Goal: Find specific page/section: Find specific page/section

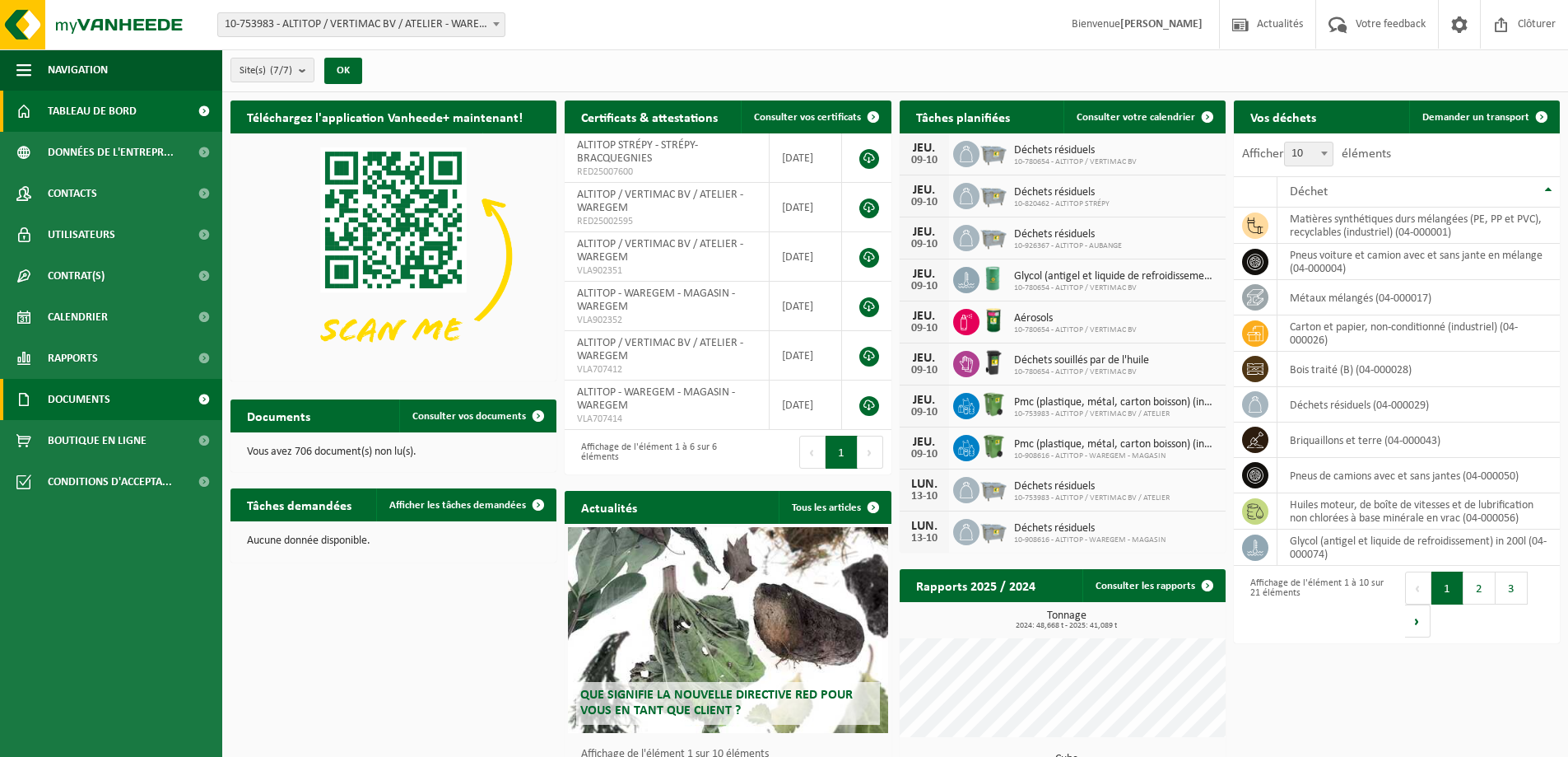
click at [97, 398] on span "Documents" at bounding box center [79, 398] width 62 height 41
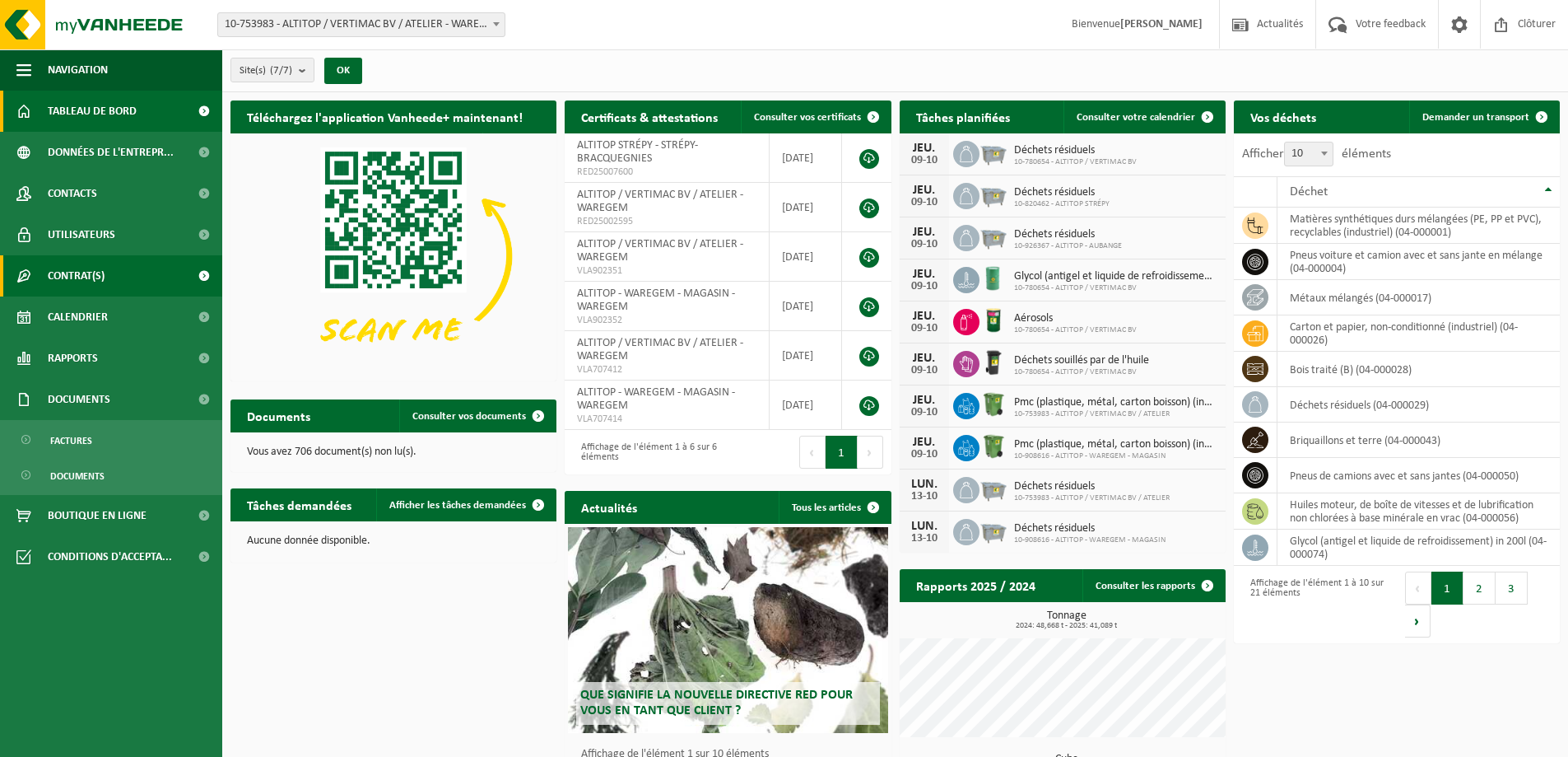
click at [144, 284] on link "Contrat(s)" at bounding box center [110, 275] width 222 height 41
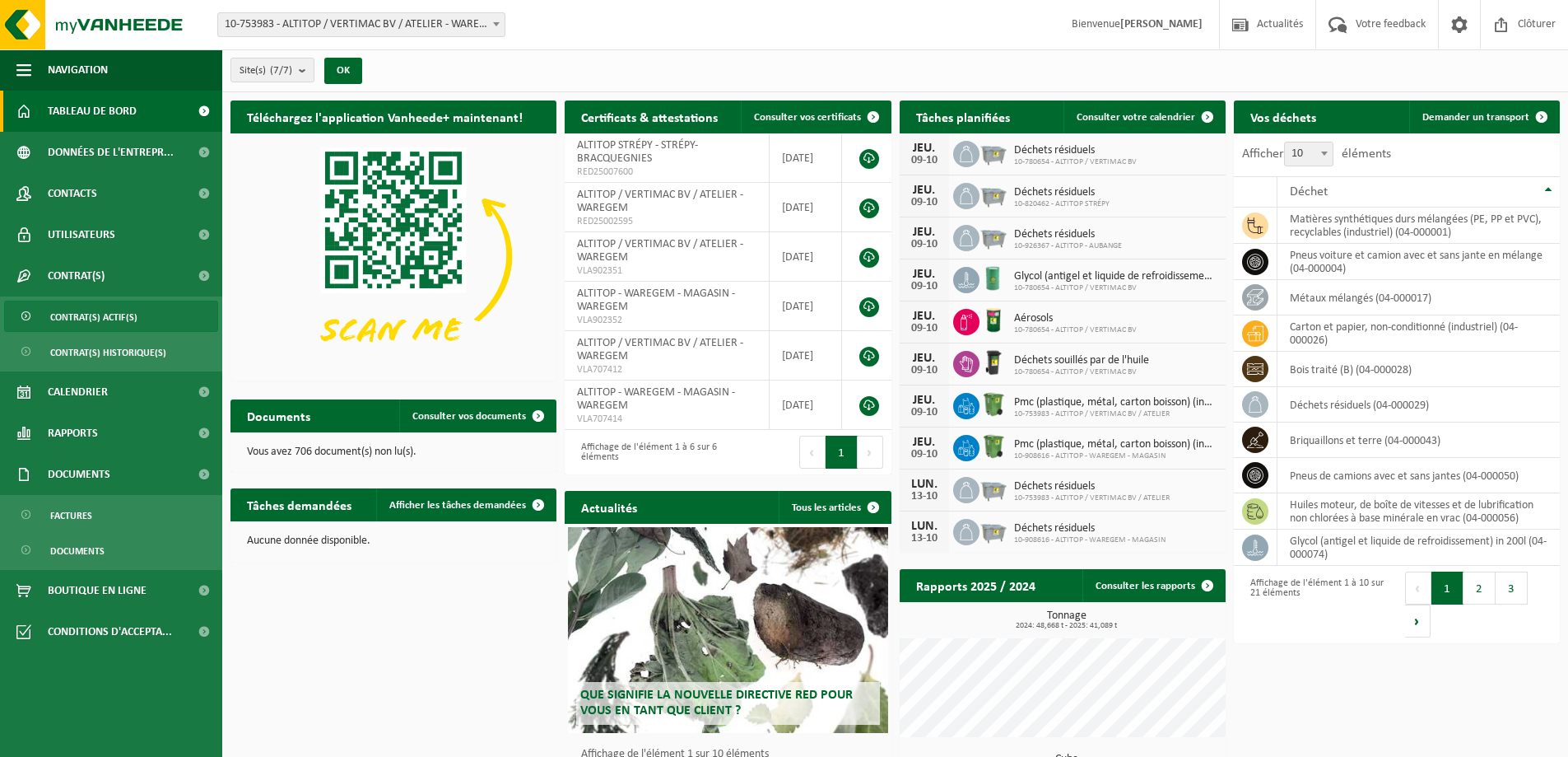
click at [157, 316] on link "Contrat(s) actif(s)" at bounding box center [111, 316] width 214 height 32
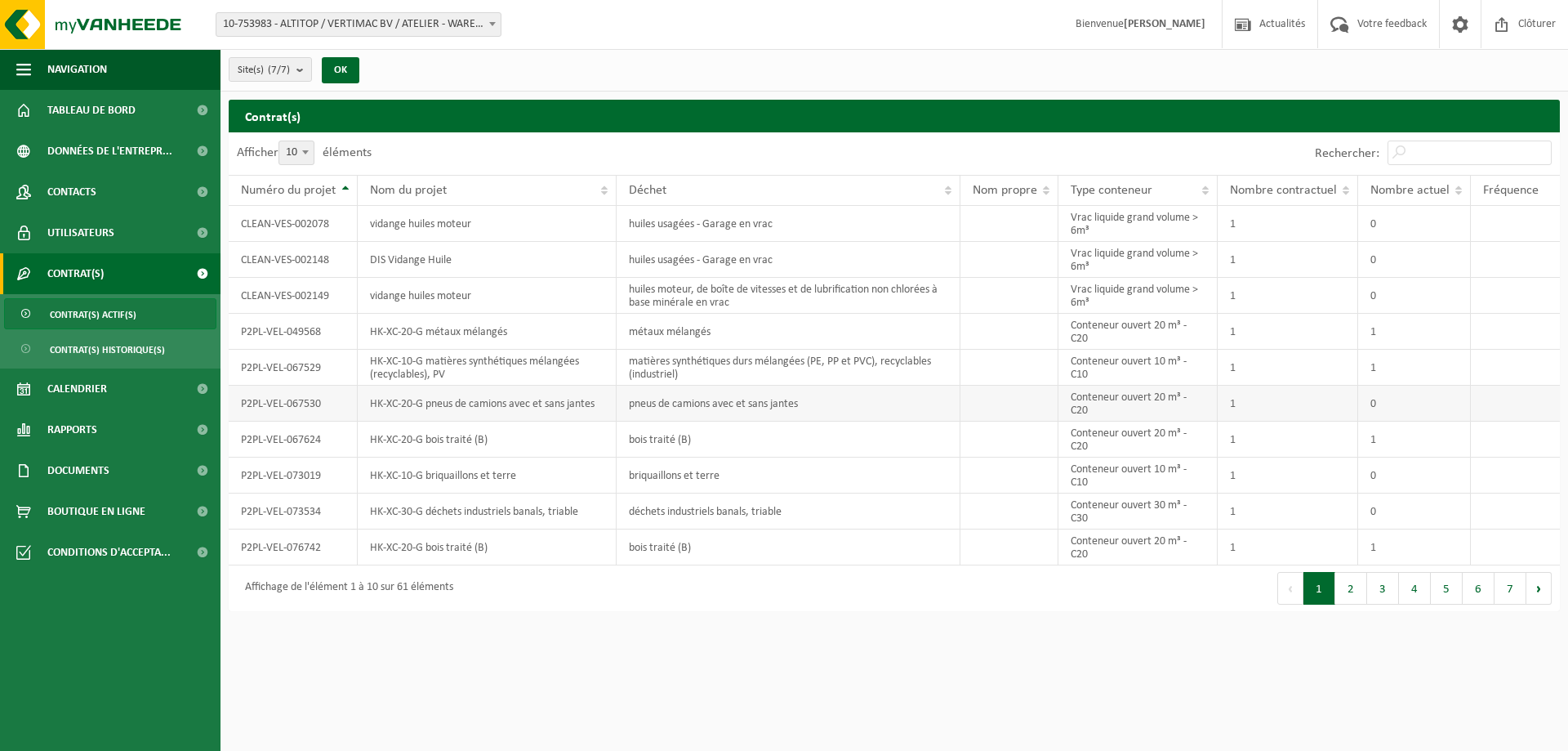
click at [1045, 402] on td at bounding box center [1009, 403] width 98 height 36
click at [1039, 402] on td at bounding box center [1009, 403] width 98 height 36
click at [862, 399] on td "pneus de camions avec et sans jantes" at bounding box center [788, 403] width 345 height 36
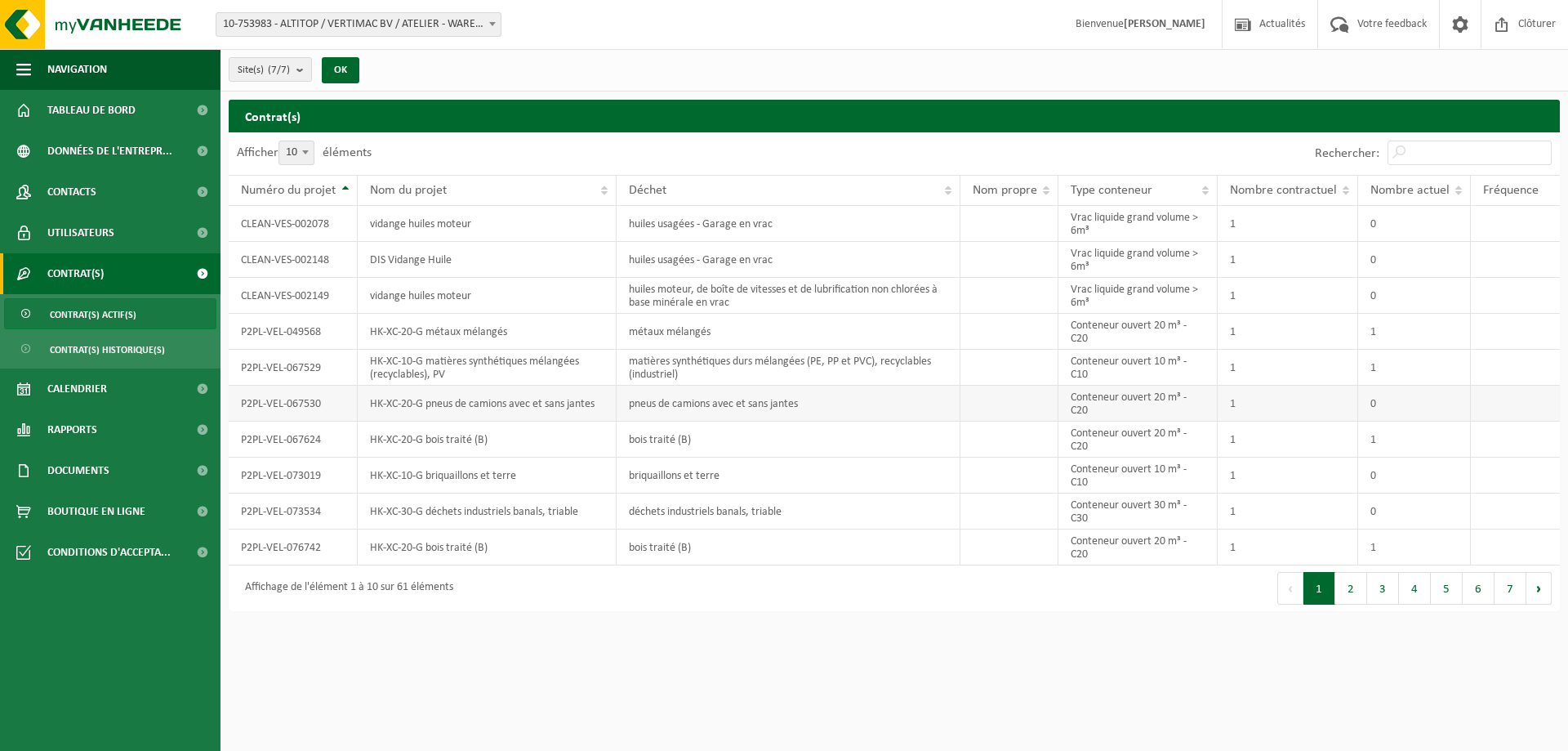
click at [269, 402] on td "P2PL-VEL-067530" at bounding box center [294, 403] width 129 height 36
click at [103, 464] on span "Documents" at bounding box center [78, 470] width 62 height 40
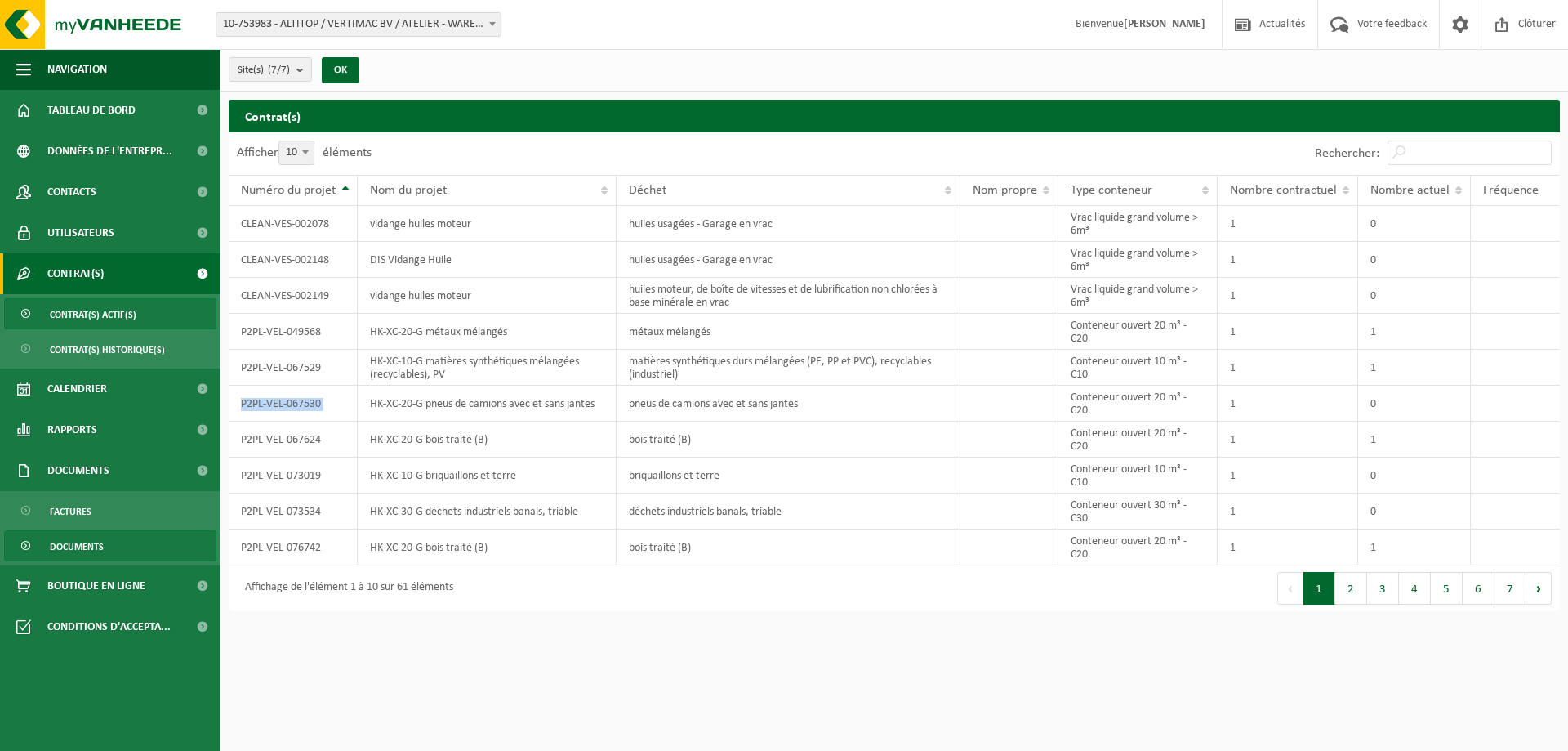
click at [113, 543] on link "Documents" at bounding box center [110, 545] width 212 height 31
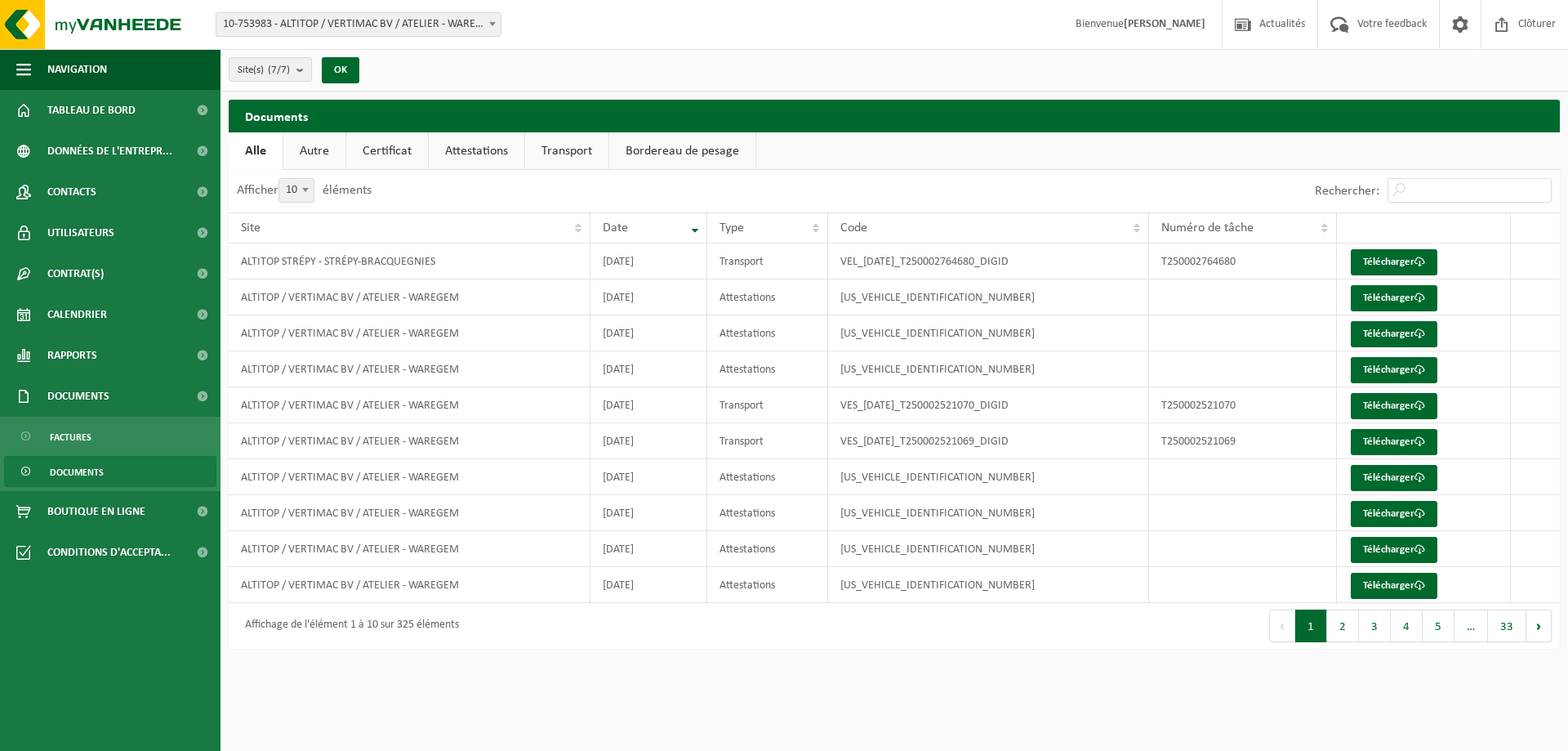
click at [384, 148] on link "Certificat" at bounding box center [387, 151] width 82 height 38
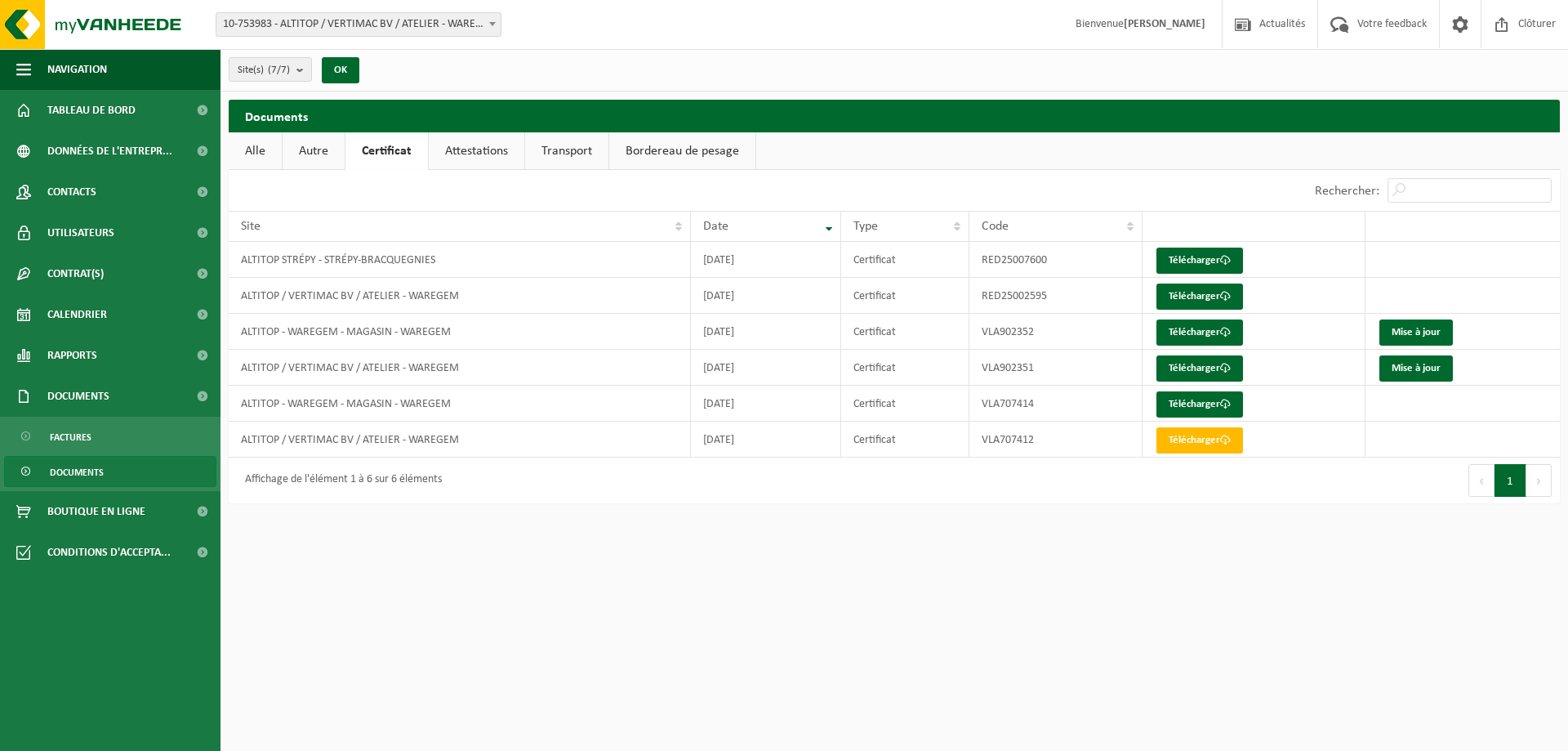
click at [491, 150] on link "Attestations" at bounding box center [476, 151] width 95 height 38
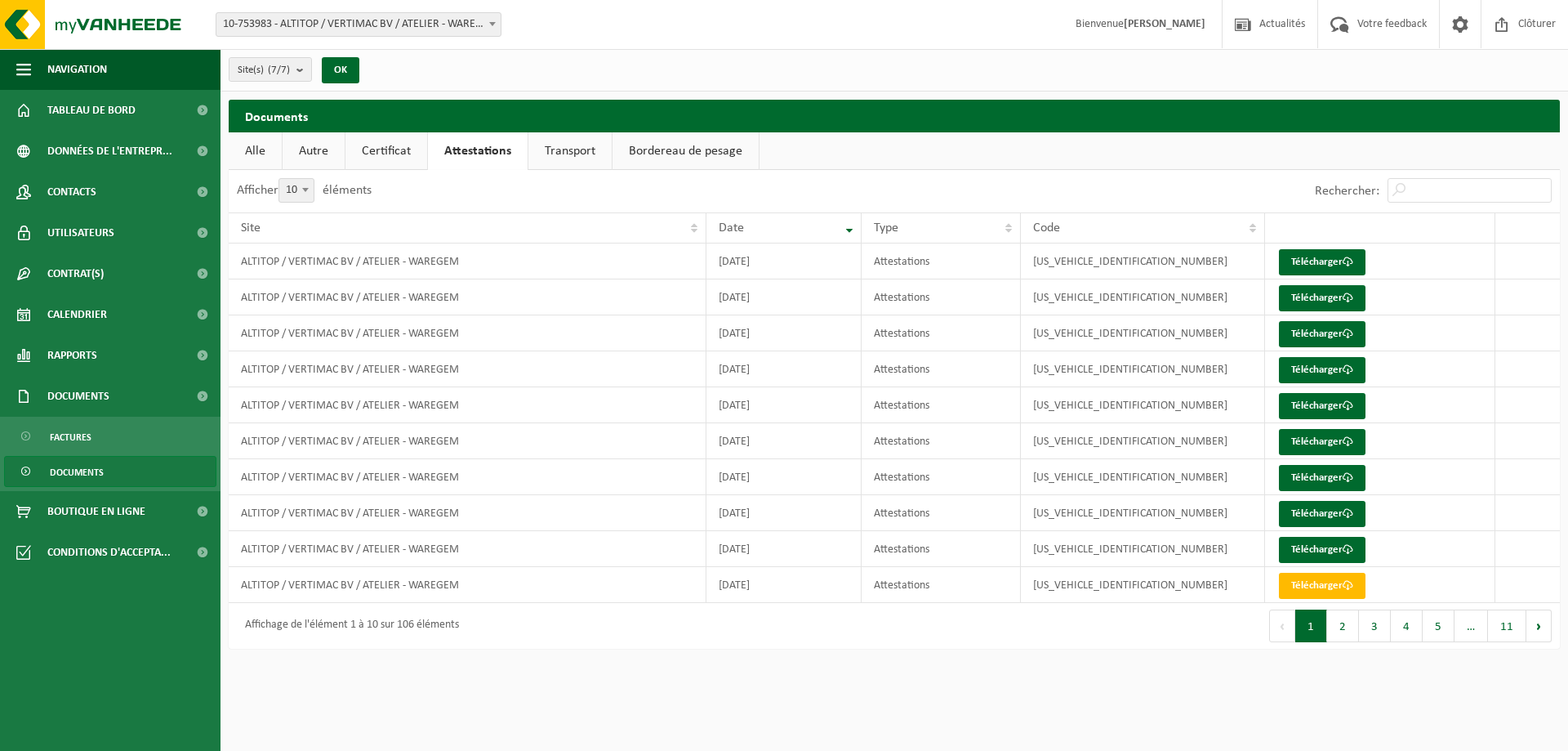
click at [333, 156] on link "Autre" at bounding box center [313, 151] width 62 height 38
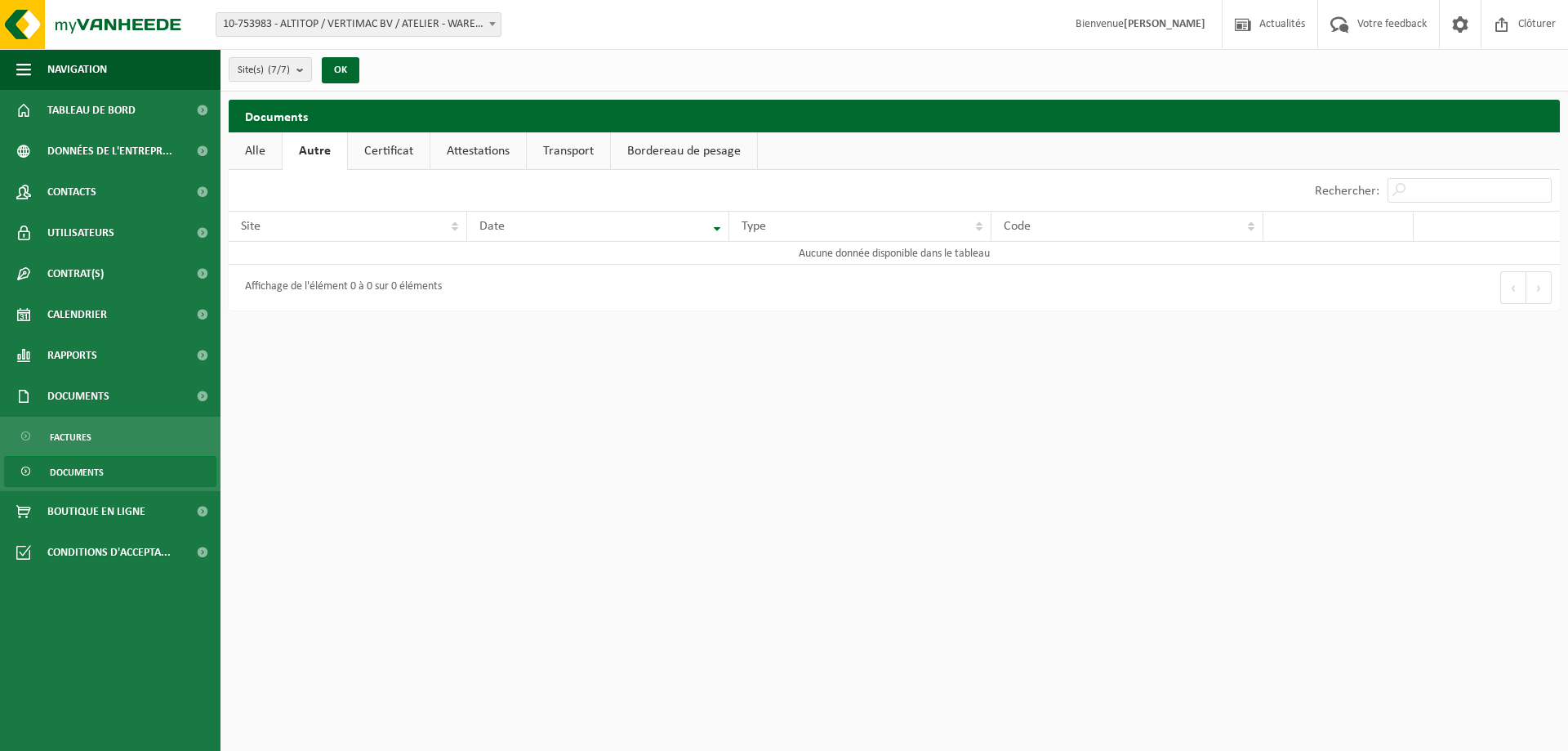
click at [577, 147] on link "Transport" at bounding box center [568, 151] width 84 height 38
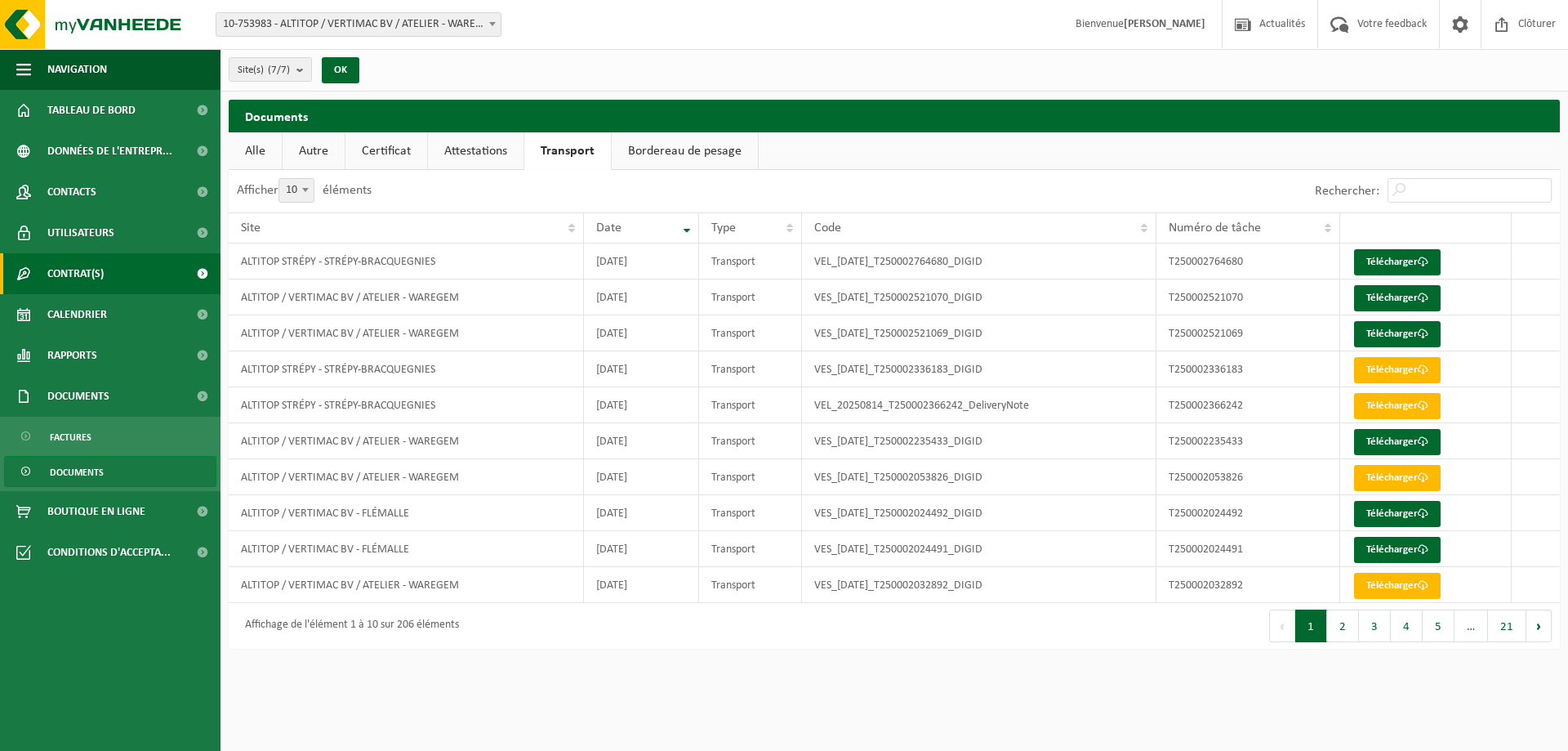
click at [173, 271] on link "Contrat(s)" at bounding box center [110, 273] width 220 height 40
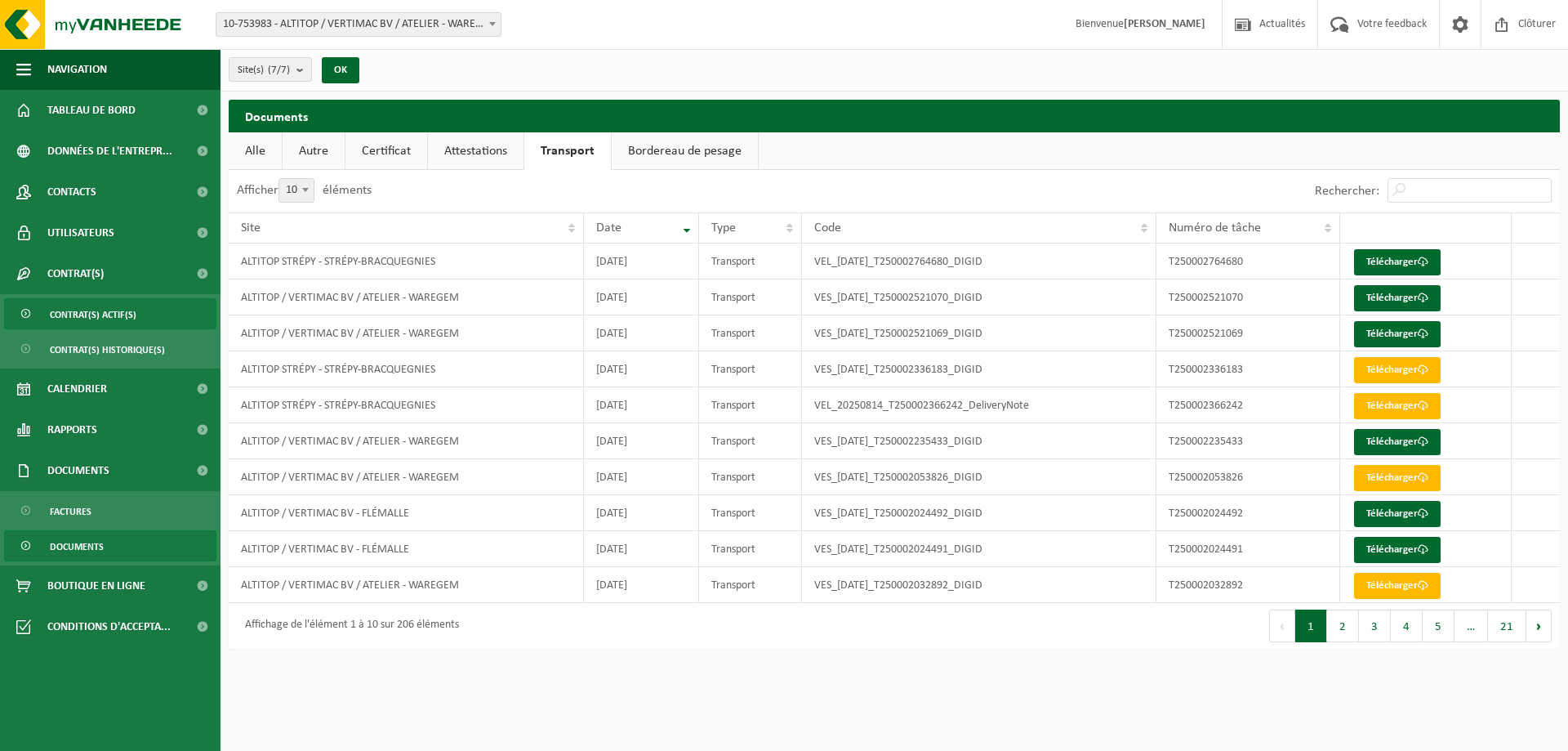
click at [145, 306] on link "Contrat(s) actif(s)" at bounding box center [110, 314] width 212 height 31
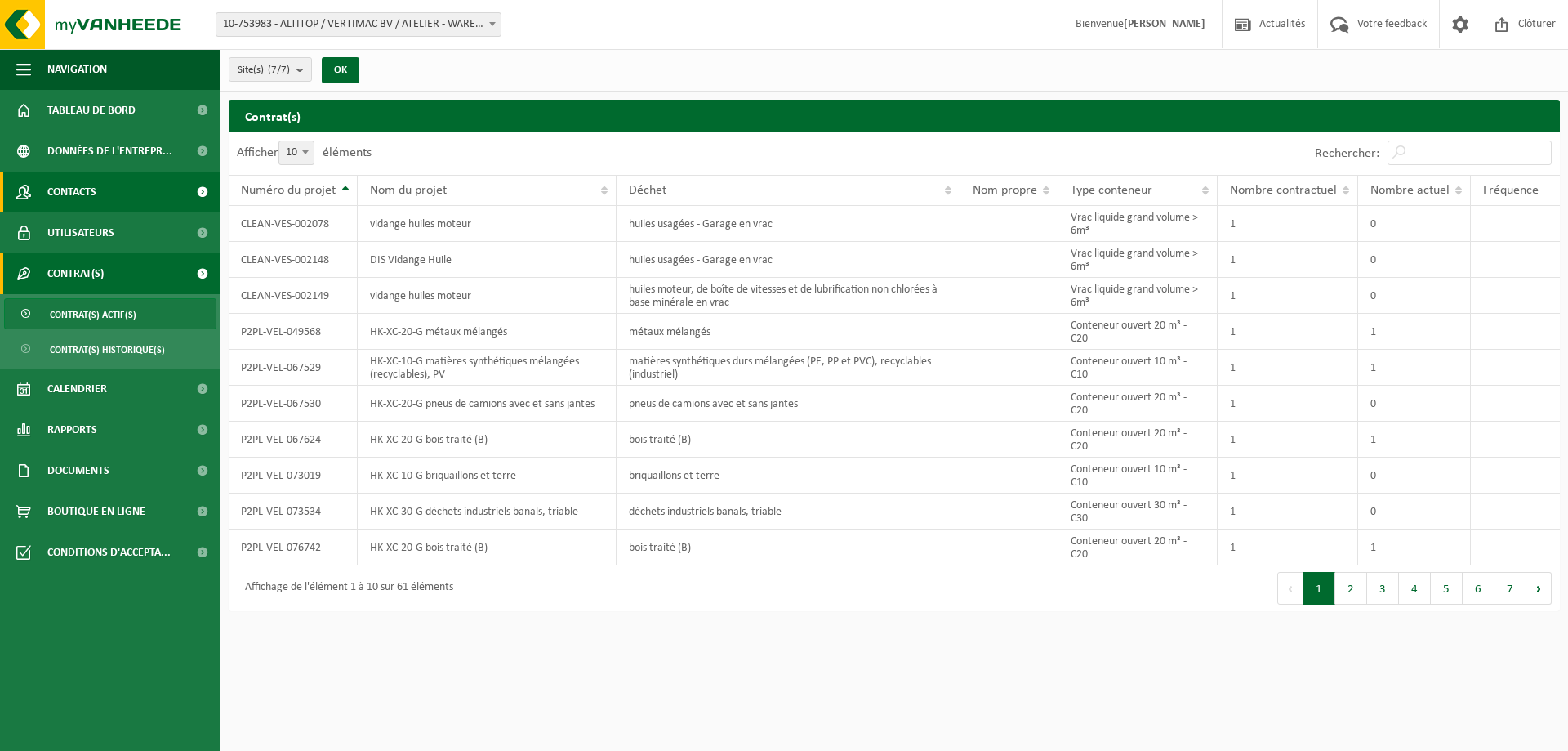
click at [124, 179] on link "Contacts" at bounding box center [110, 191] width 220 height 40
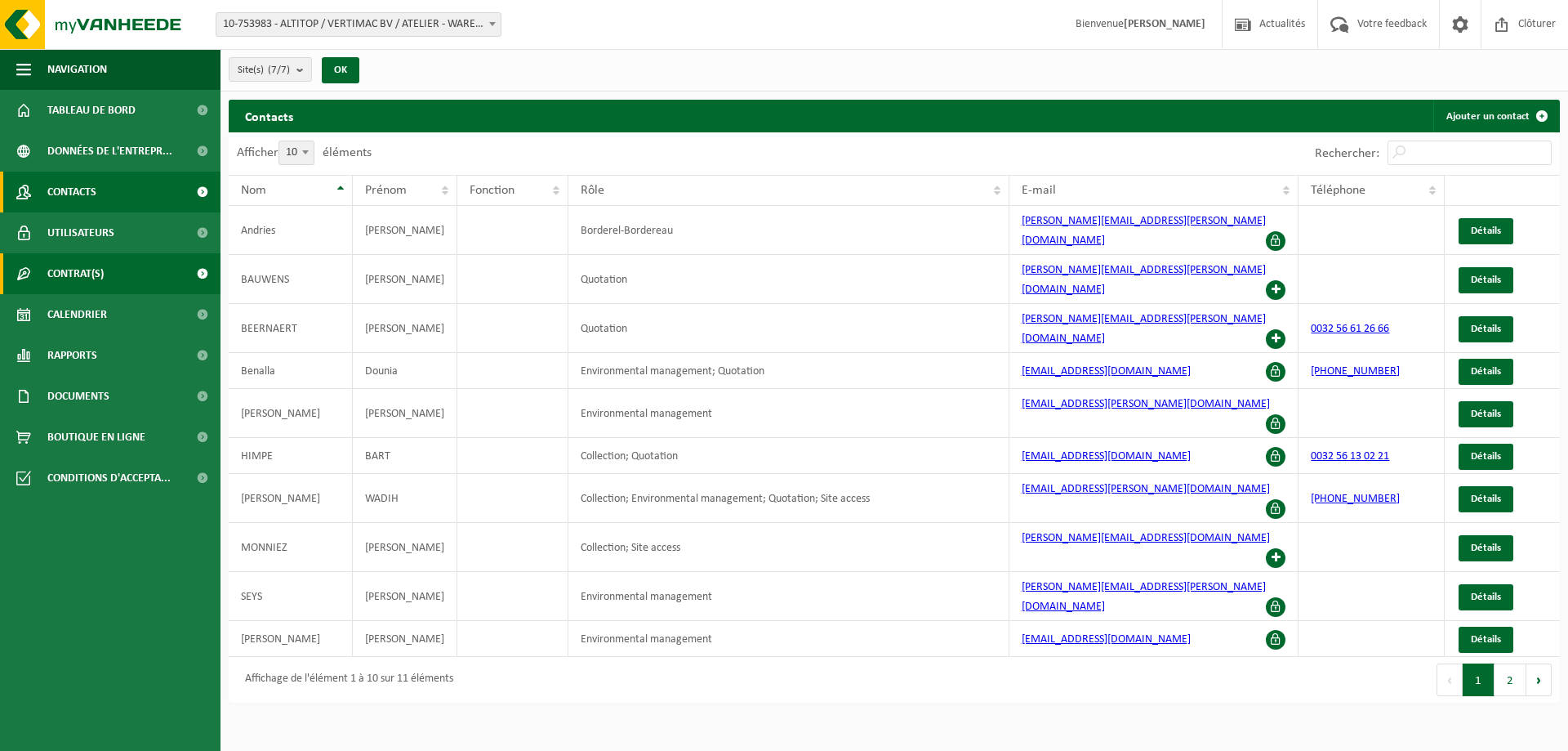
click at [138, 274] on link "Contrat(s)" at bounding box center [110, 273] width 220 height 40
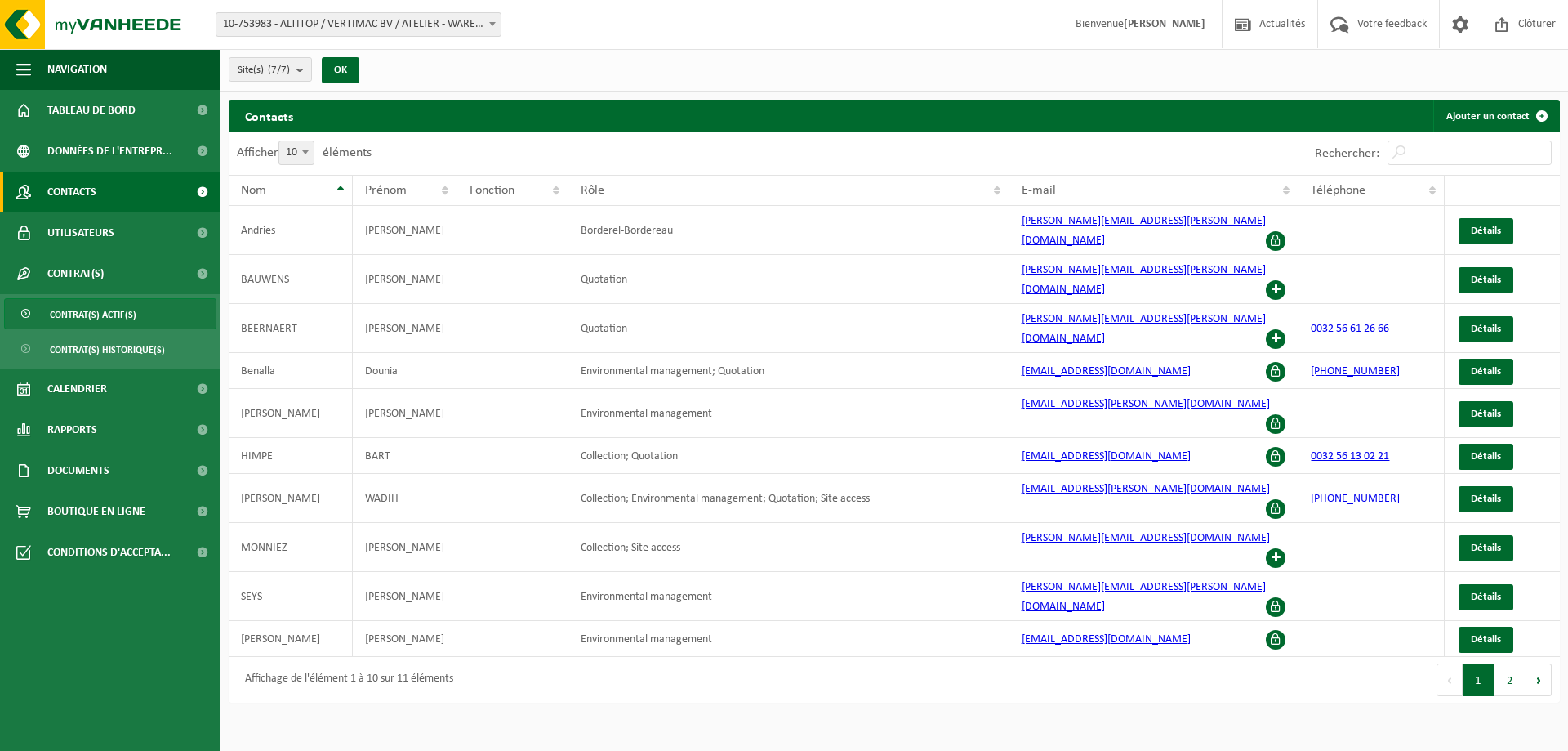
click at [116, 304] on span "Contrat(s) actif(s)" at bounding box center [92, 314] width 86 height 31
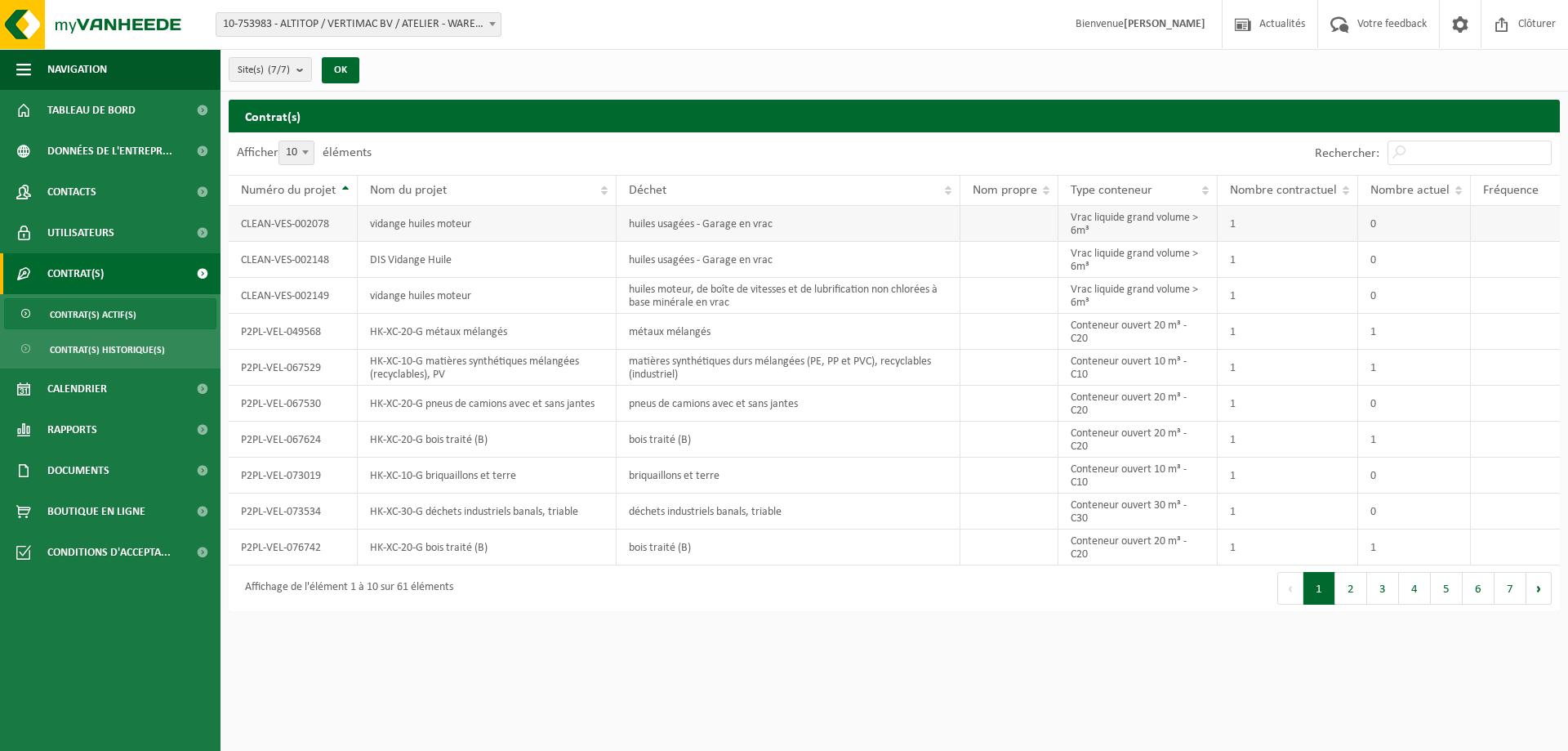
click at [1141, 211] on td "Vrac liquide grand volume > 6m³" at bounding box center [1137, 224] width 159 height 36
click at [565, 213] on td "vidange huiles moteur" at bounding box center [487, 224] width 259 height 36
click at [137, 418] on link "Rapports" at bounding box center [110, 429] width 220 height 40
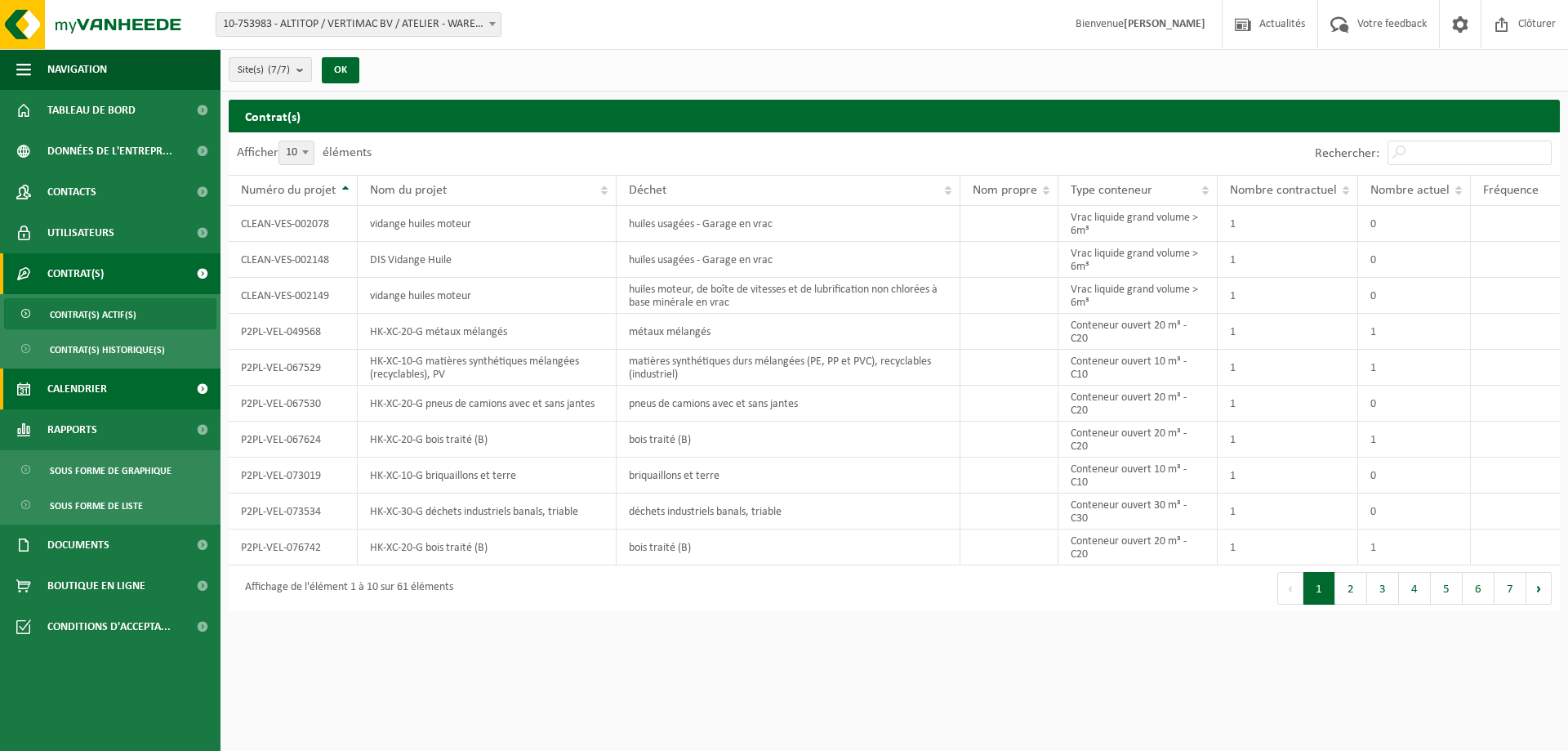
click at [114, 380] on link "Calendrier" at bounding box center [110, 388] width 220 height 40
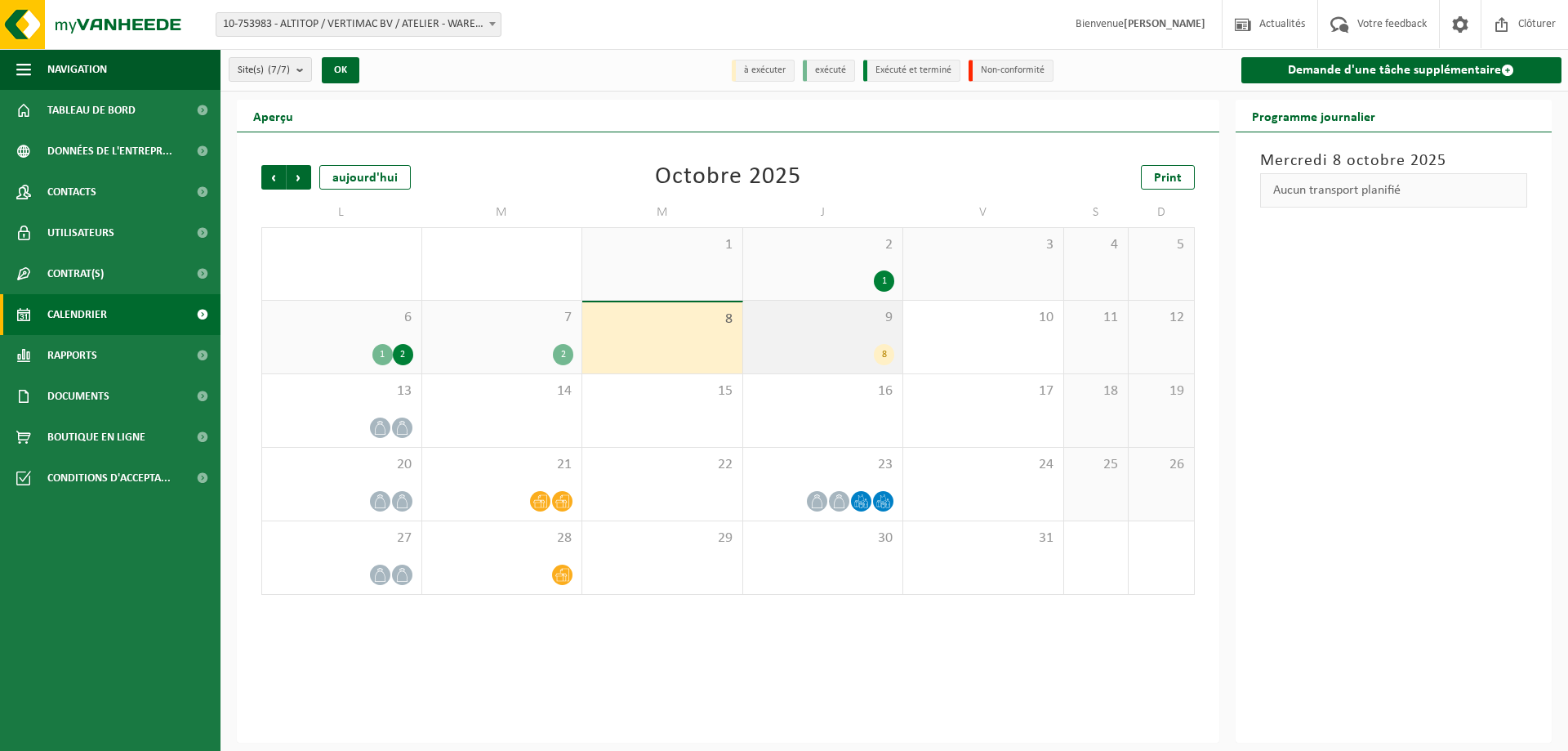
click at [890, 331] on div "9 8" at bounding box center [823, 337] width 160 height 73
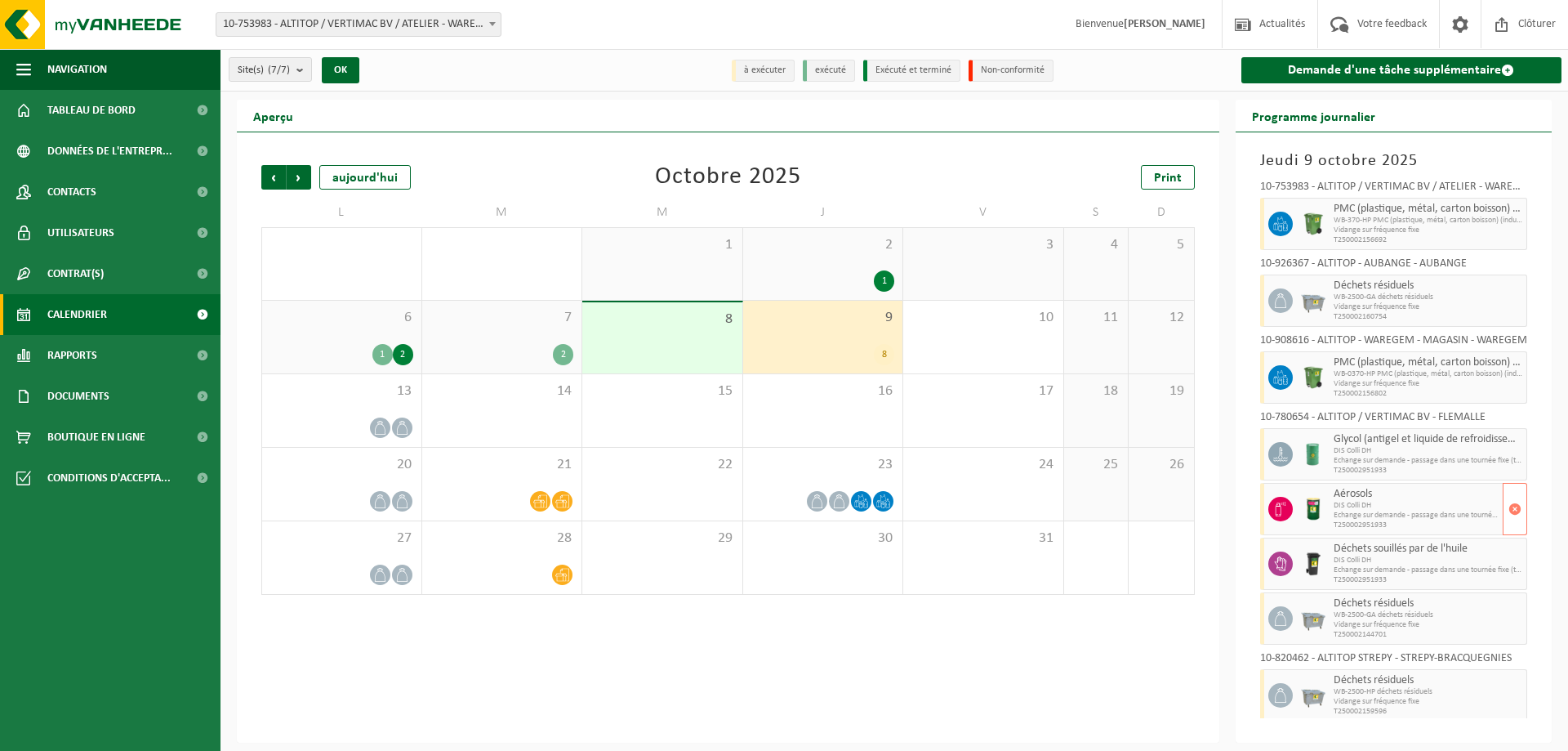
scroll to position [5, 0]
